Goal: Information Seeking & Learning: Learn about a topic

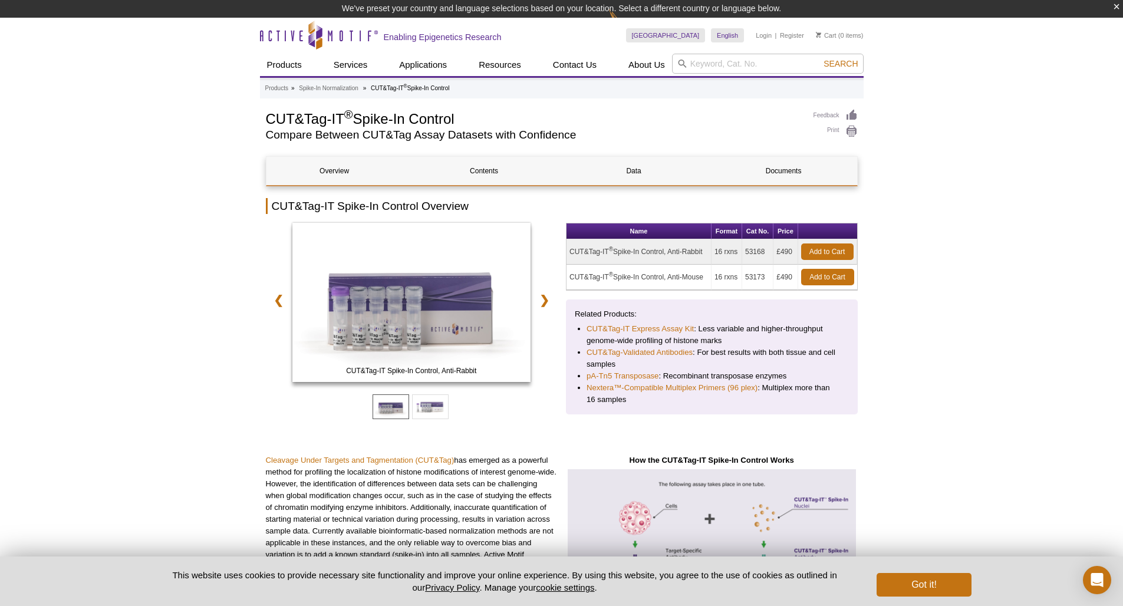
drag, startPoint x: 570, startPoint y: 277, endPoint x: 703, endPoint y: 276, distance: 133.2
click at [703, 276] on td "CUT&Tag-IT ® Spike-In Control, Anti-Mouse" at bounding box center [639, 277] width 145 height 25
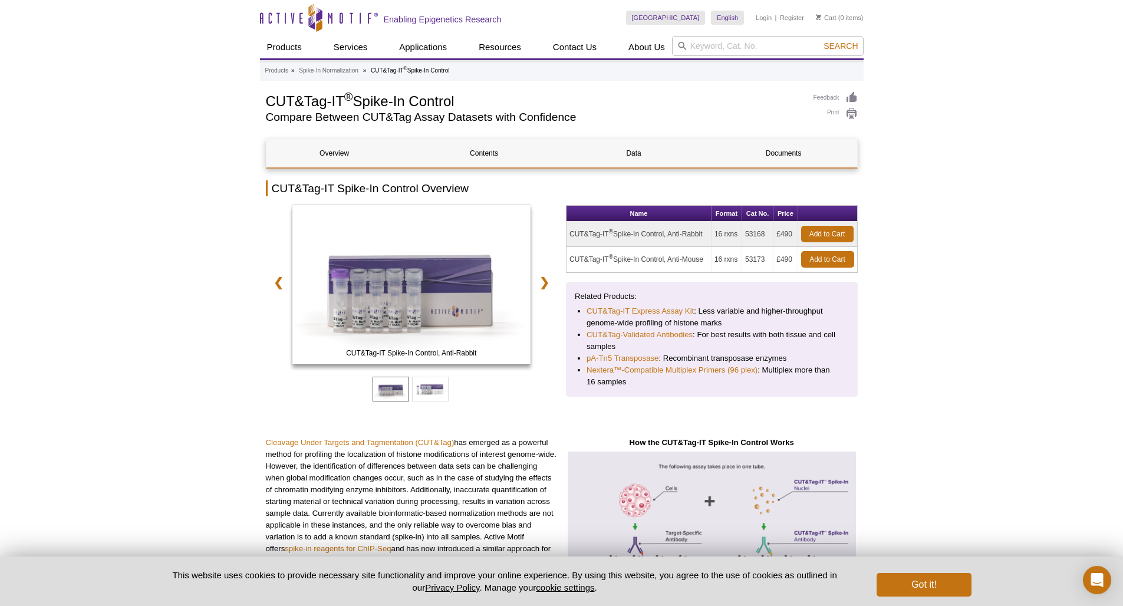
click at [710, 272] on td "CUT&Tag-IT ® Spike-In Control, Anti-Mouse" at bounding box center [639, 259] width 145 height 25
drag, startPoint x: 706, startPoint y: 261, endPoint x: 571, endPoint y: 255, distance: 135.1
click at [571, 255] on td "CUT&Tag-IT ® Spike-In Control, Anti-Mouse" at bounding box center [639, 259] width 145 height 25
copy td "CUT&Tag-IT ® Spike-In Control, Anti-Mouse"
drag, startPoint x: 767, startPoint y: 262, endPoint x: 746, endPoint y: 263, distance: 20.7
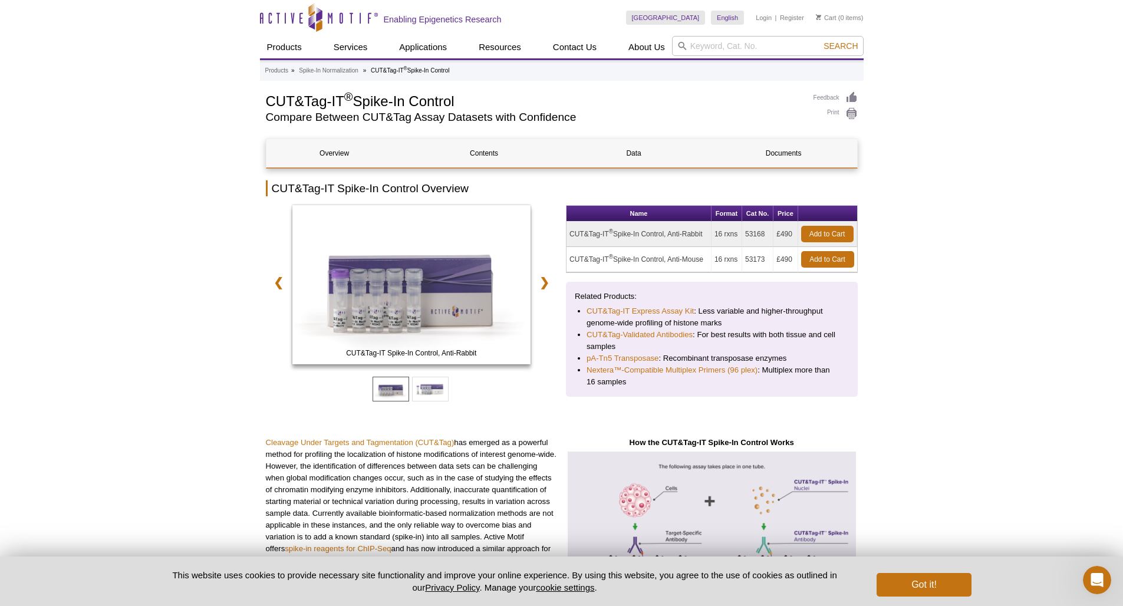
click at [746, 263] on td "53173" at bounding box center [757, 259] width 31 height 25
copy td "53173"
click at [696, 39] on input "search" at bounding box center [768, 46] width 192 height 20
type input "cut and tag"
click at [841, 46] on button "Search" at bounding box center [840, 46] width 41 height 11
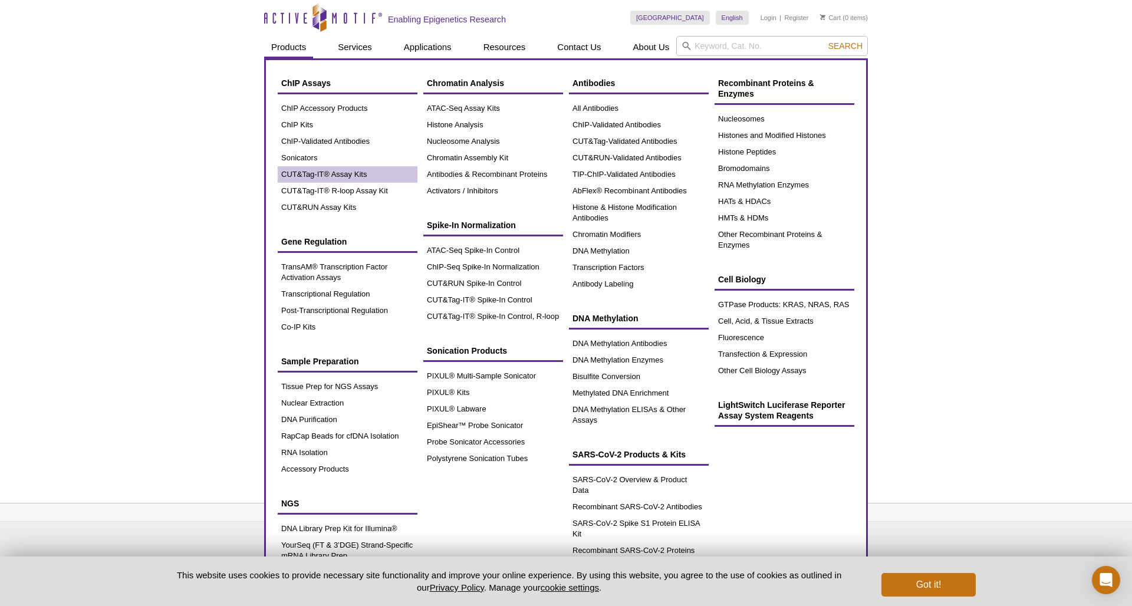
click at [347, 176] on link "CUT&Tag-IT® Assay Kits" at bounding box center [348, 174] width 140 height 17
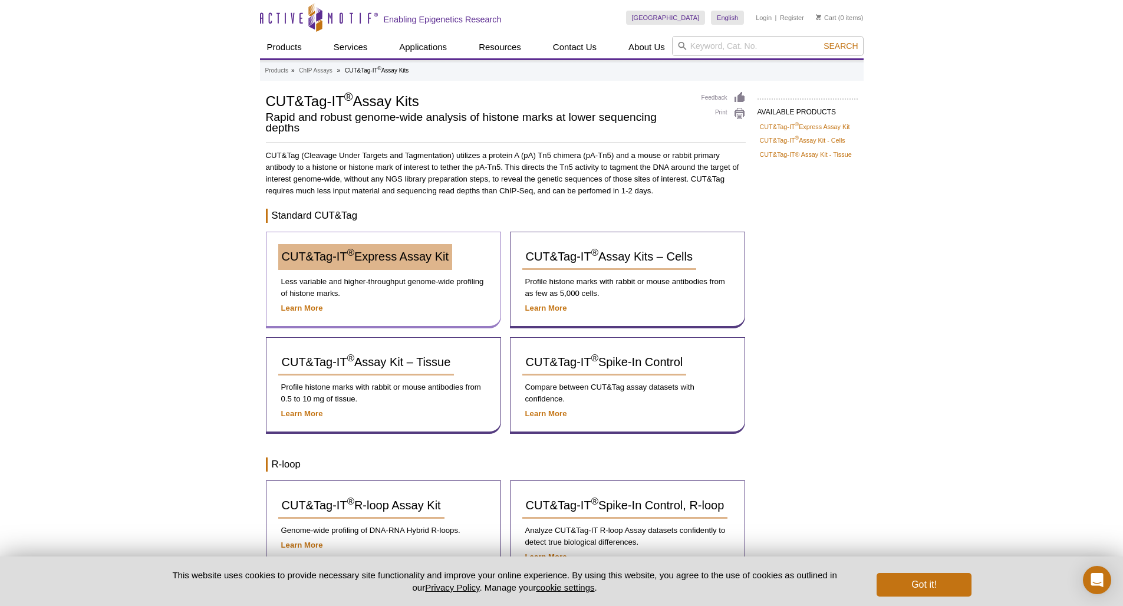
click at [416, 260] on span "CUT&Tag-IT ® Express Assay Kit" at bounding box center [365, 256] width 167 height 13
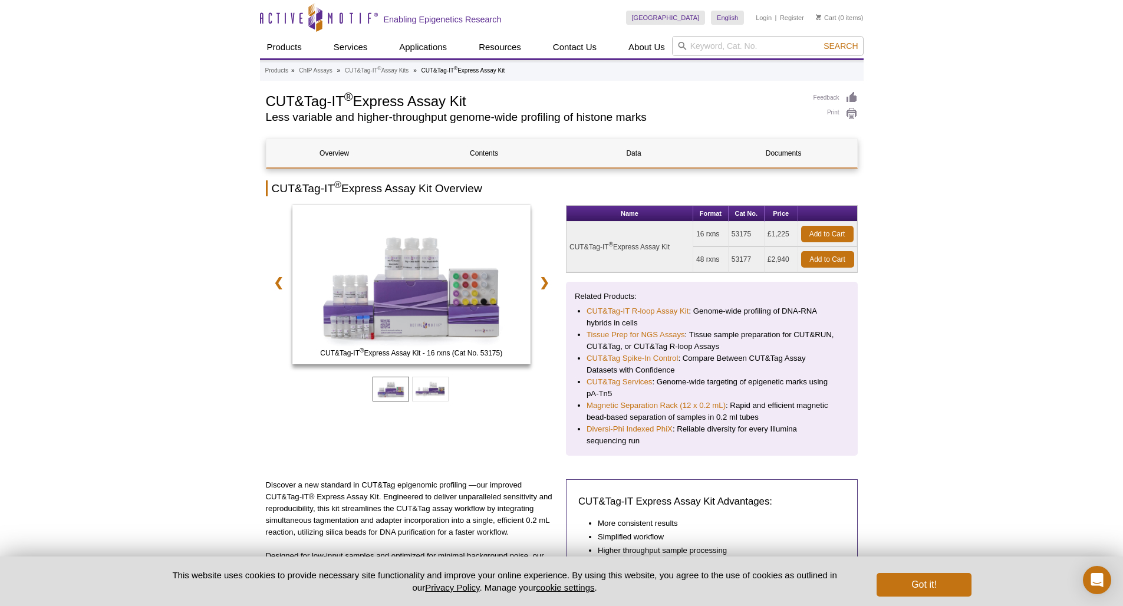
drag, startPoint x: 569, startPoint y: 247, endPoint x: 577, endPoint y: 247, distance: 7.7
click at [577, 247] on td "CUT&Tag-IT ® Express Assay Kit" at bounding box center [630, 247] width 127 height 51
copy td "53175"
drag, startPoint x: 755, startPoint y: 234, endPoint x: 732, endPoint y: 235, distance: 23.0
click at [732, 235] on td "53175" at bounding box center [747, 234] width 36 height 25
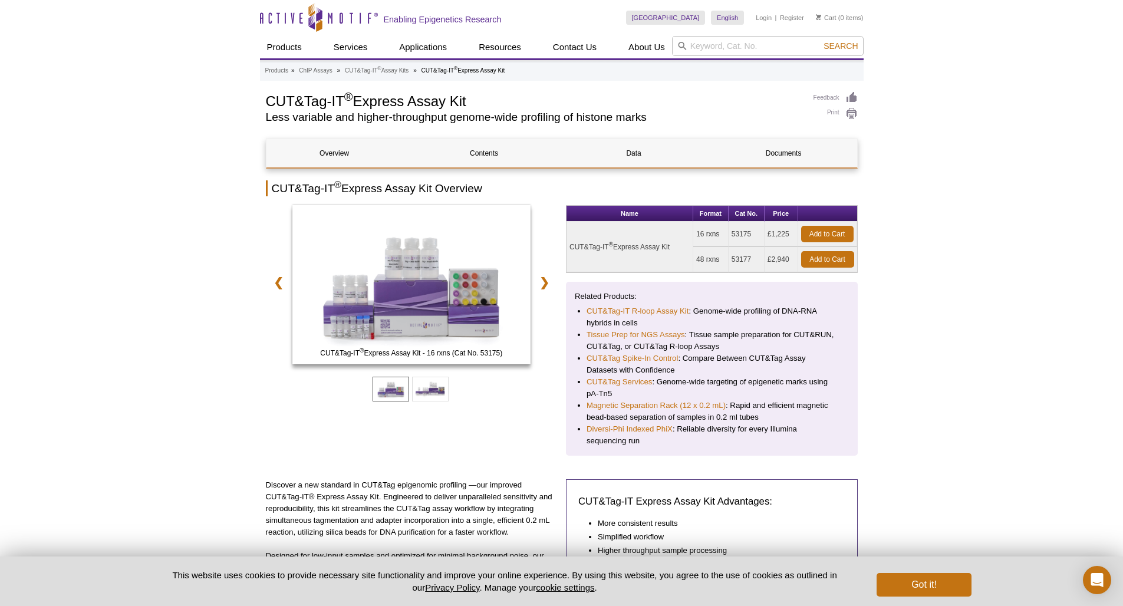
click at [907, 585] on button "Got it!" at bounding box center [924, 585] width 94 height 24
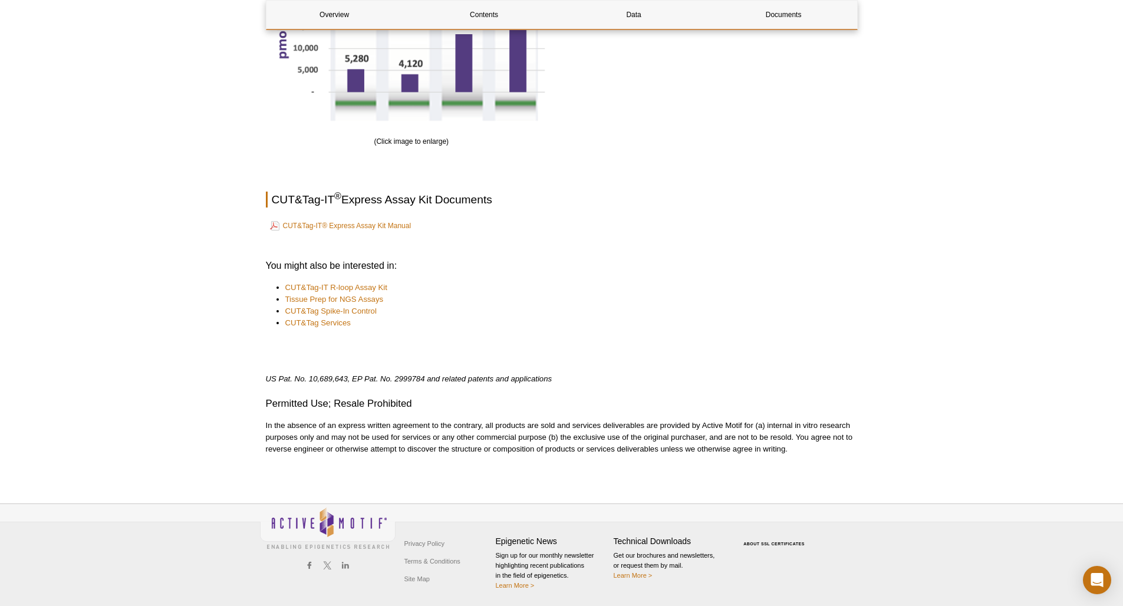
scroll to position [1765, 0]
